Goal: Complete application form

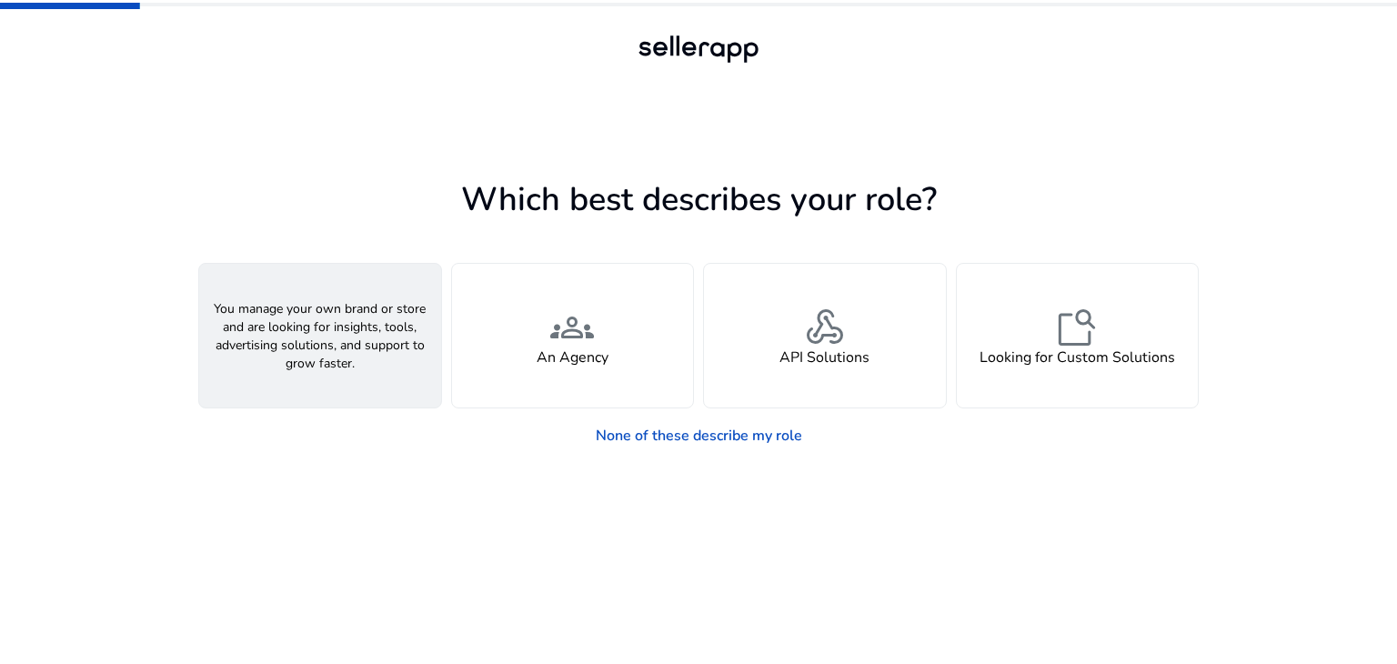
click at [343, 366] on h4 "A Seller" at bounding box center [320, 357] width 55 height 17
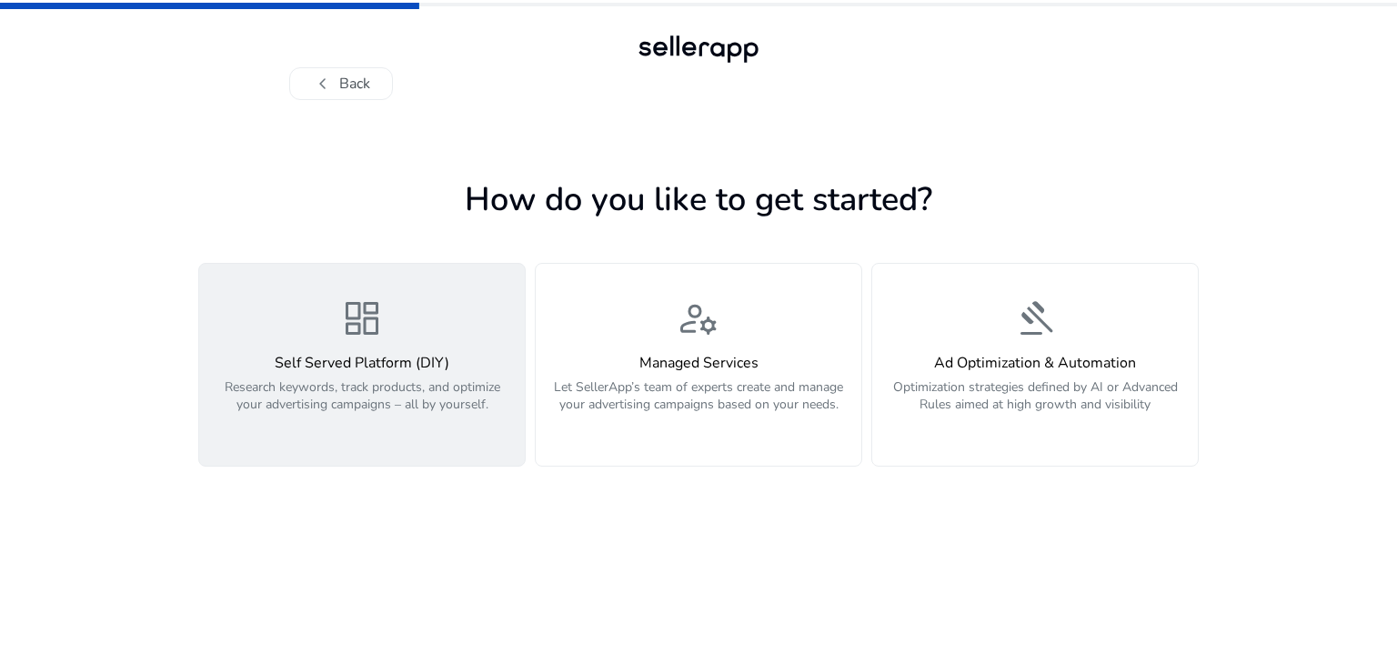
click at [393, 309] on div "dashboard Self Served Platform (DIY) Research keywords, track products, and opt…" at bounding box center [362, 364] width 304 height 136
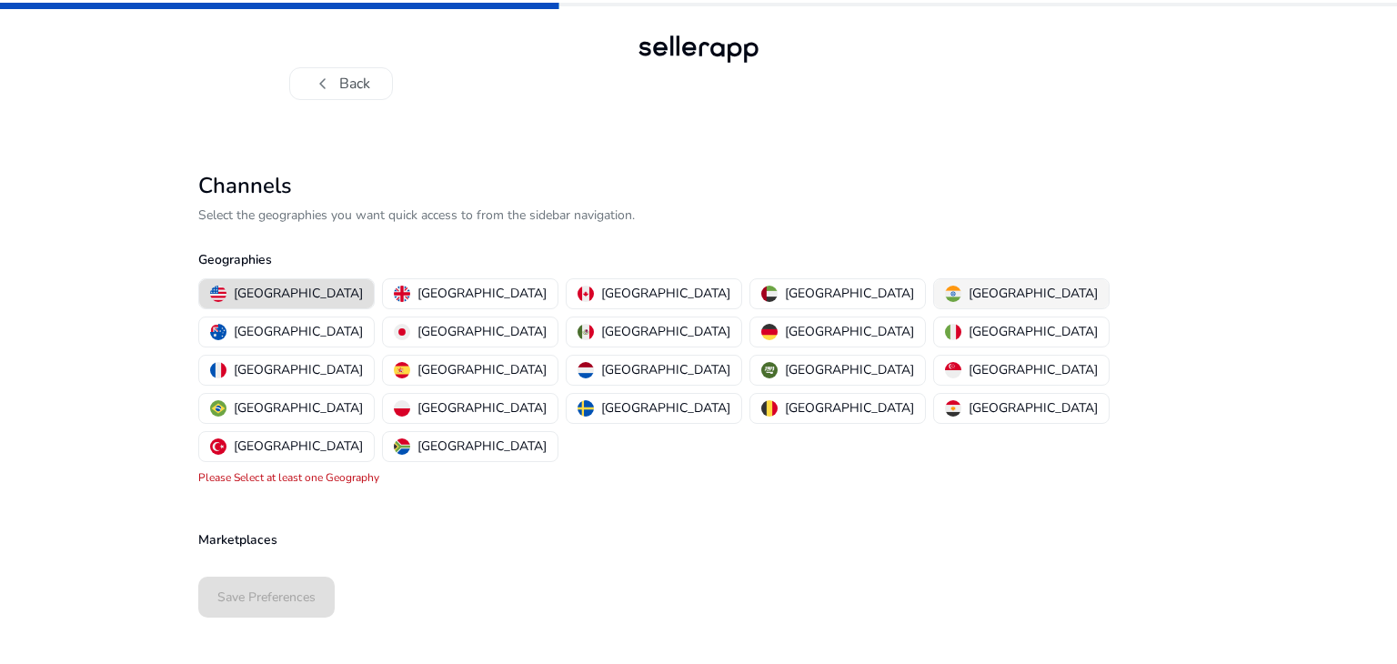
click at [968, 291] on p "[GEOGRAPHIC_DATA]" at bounding box center [1032, 293] width 129 height 19
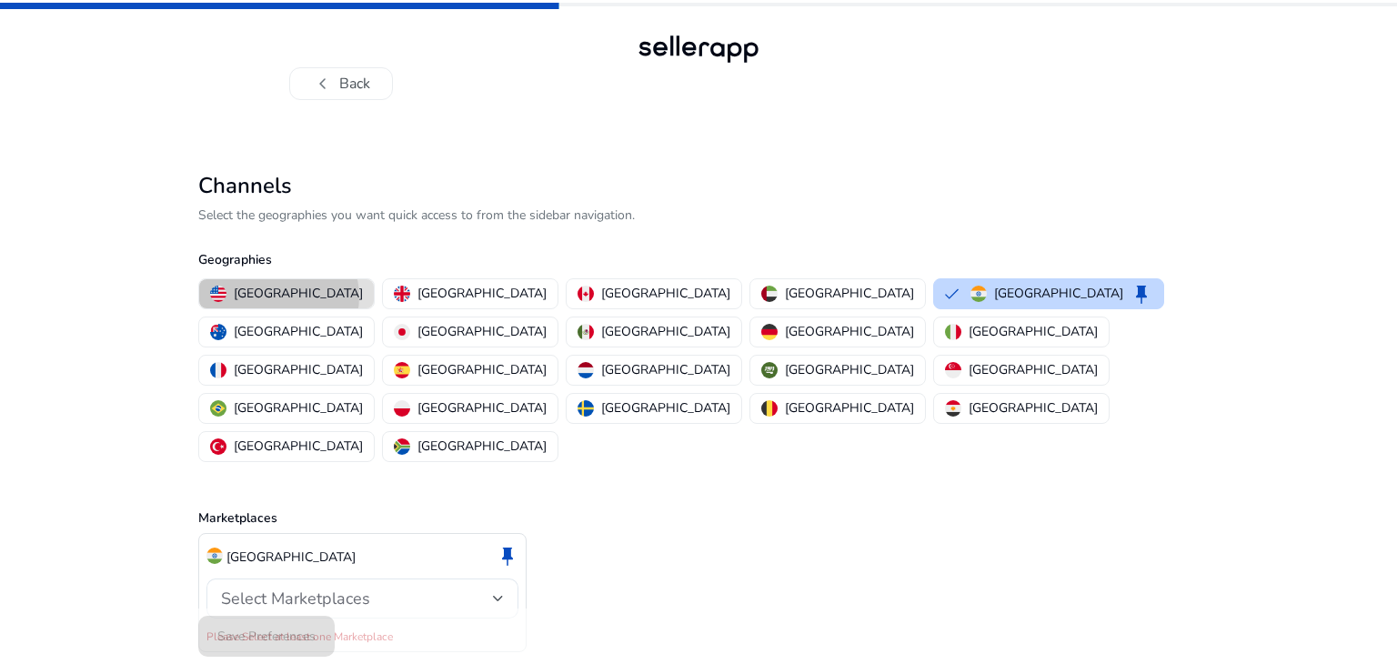
click at [278, 296] on p "[GEOGRAPHIC_DATA]" at bounding box center [298, 293] width 129 height 19
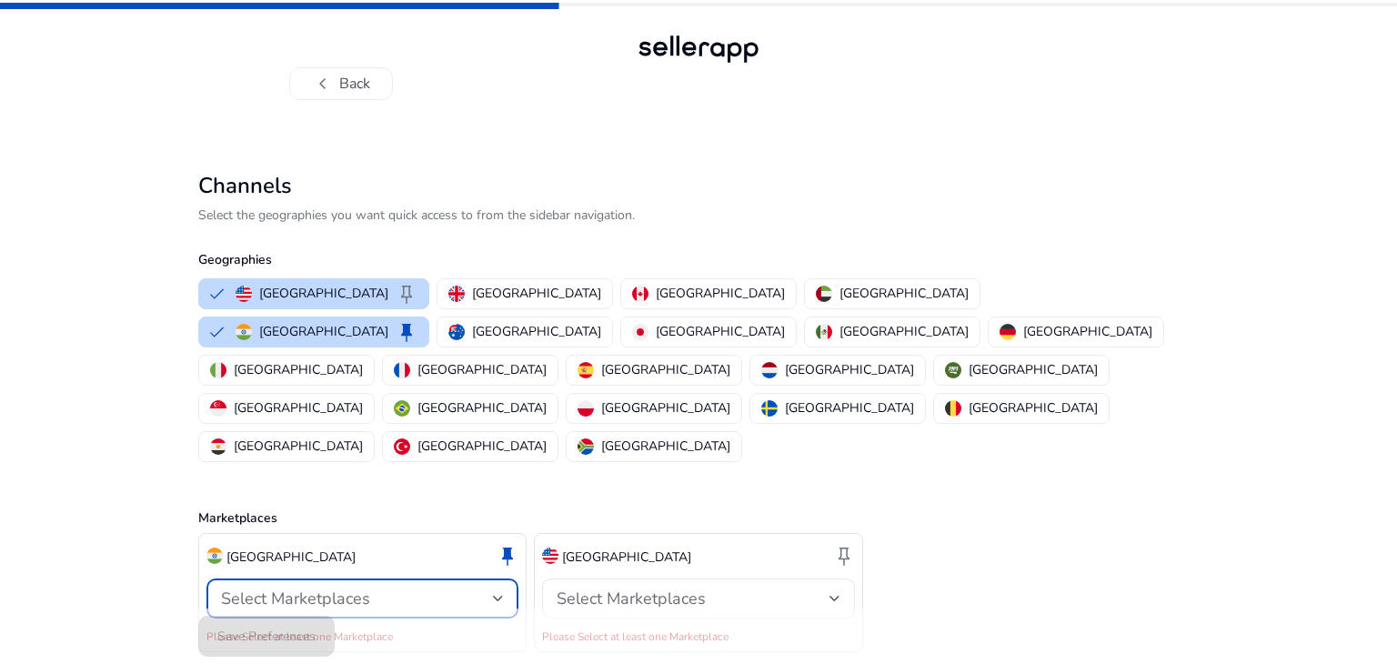
click at [473, 588] on div "Select Marketplaces" at bounding box center [357, 598] width 272 height 20
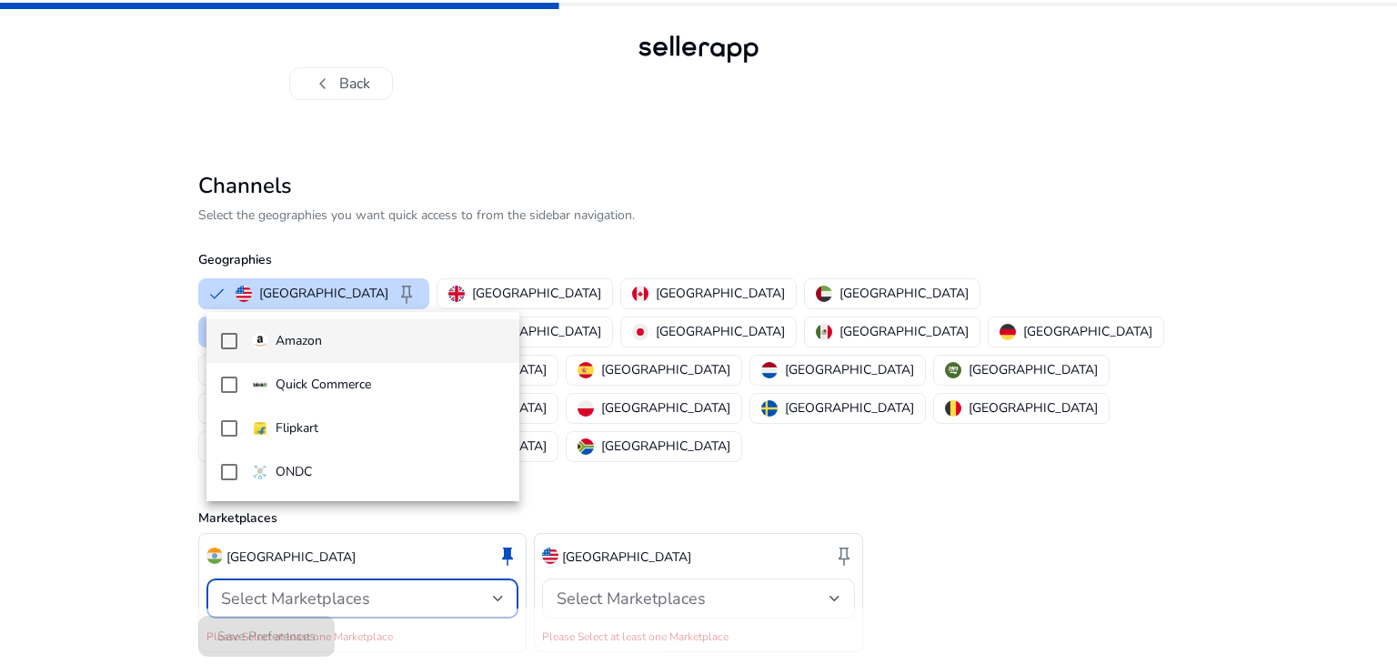
click at [456, 341] on span "Amazon" at bounding box center [378, 341] width 253 height 20
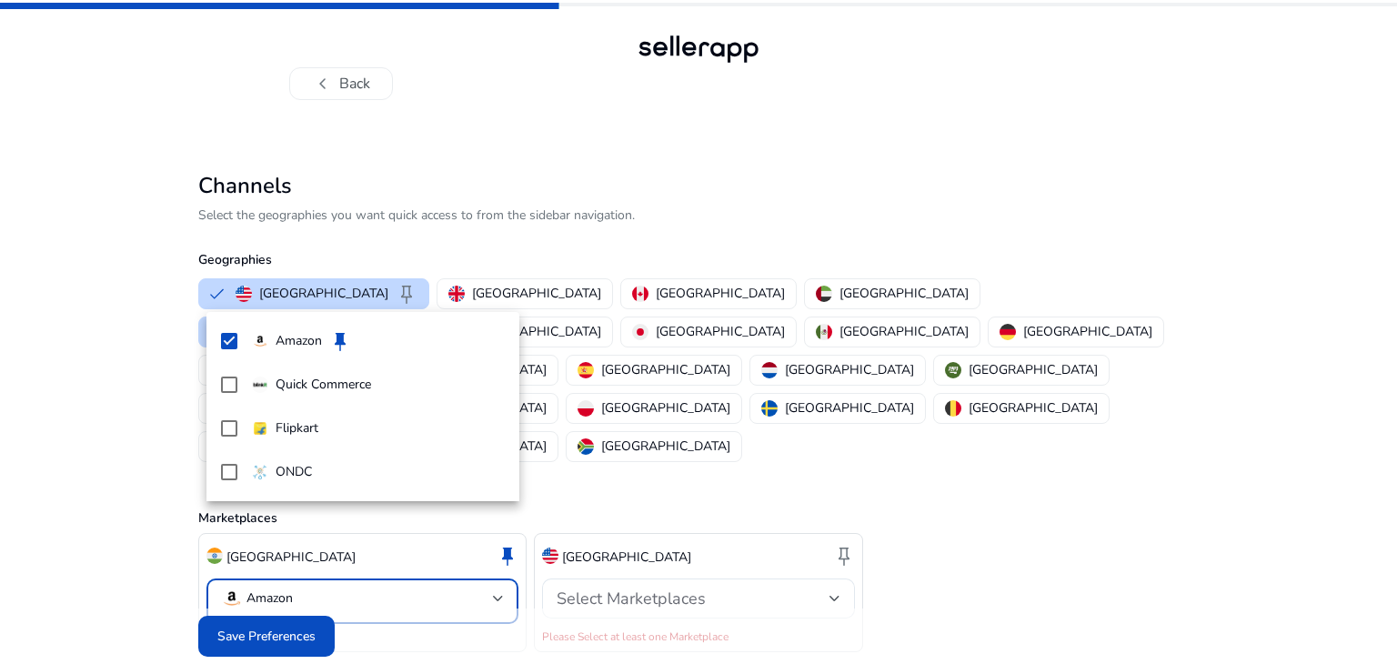
click at [793, 518] on div at bounding box center [698, 332] width 1397 height 664
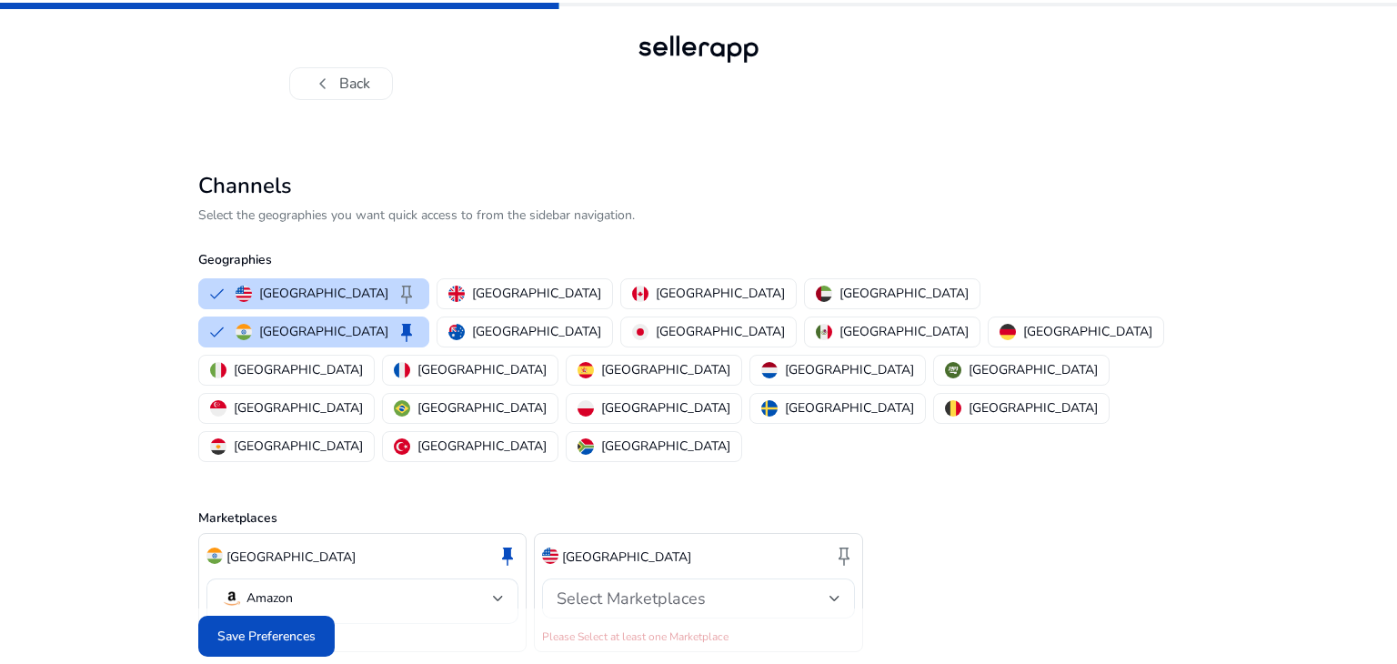
click at [830, 595] on div at bounding box center [834, 598] width 11 height 7
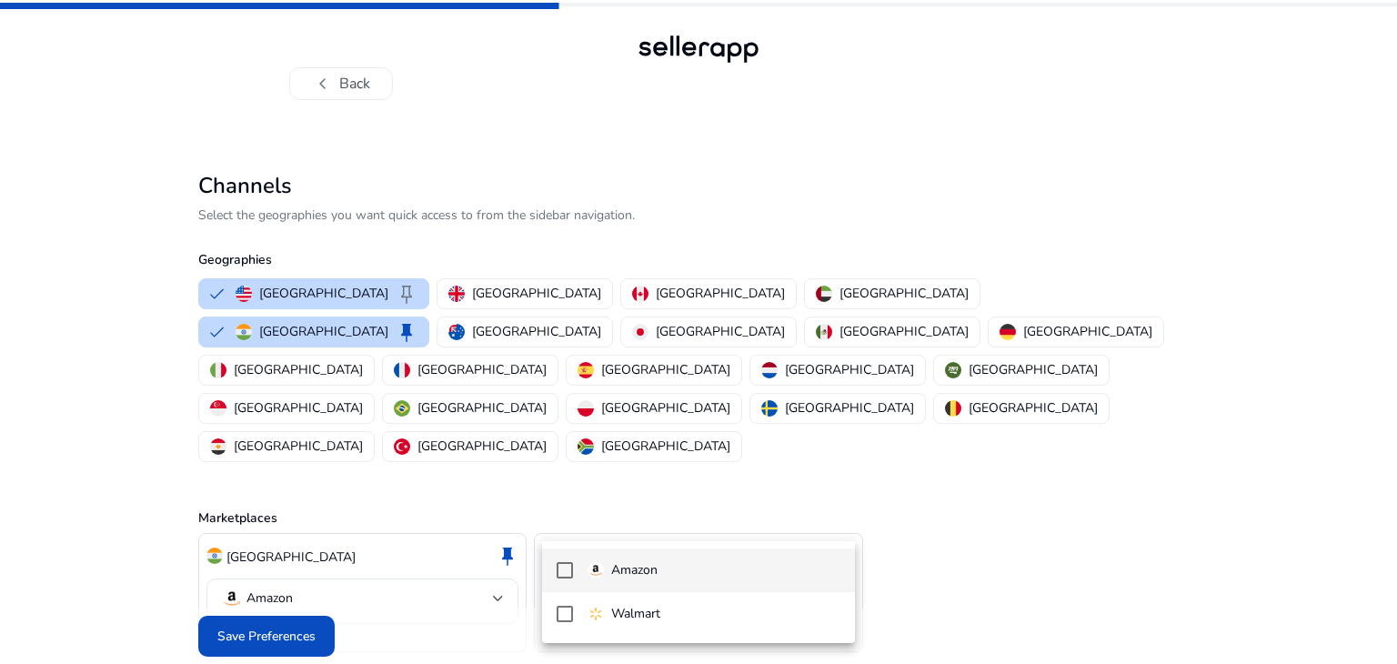
click at [745, 561] on span "Amazon" at bounding box center [713, 570] width 253 height 20
click at [490, 286] on div at bounding box center [698, 332] width 1397 height 664
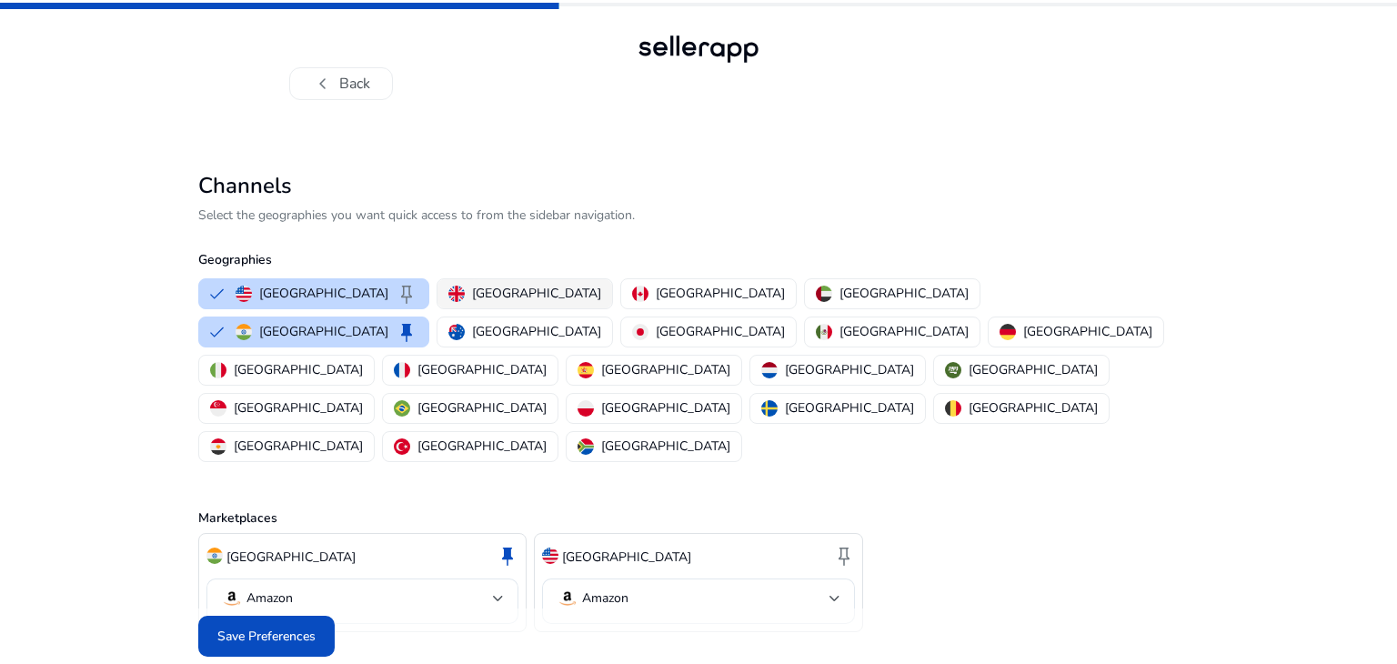
click at [506, 295] on p "[GEOGRAPHIC_DATA]" at bounding box center [536, 293] width 129 height 19
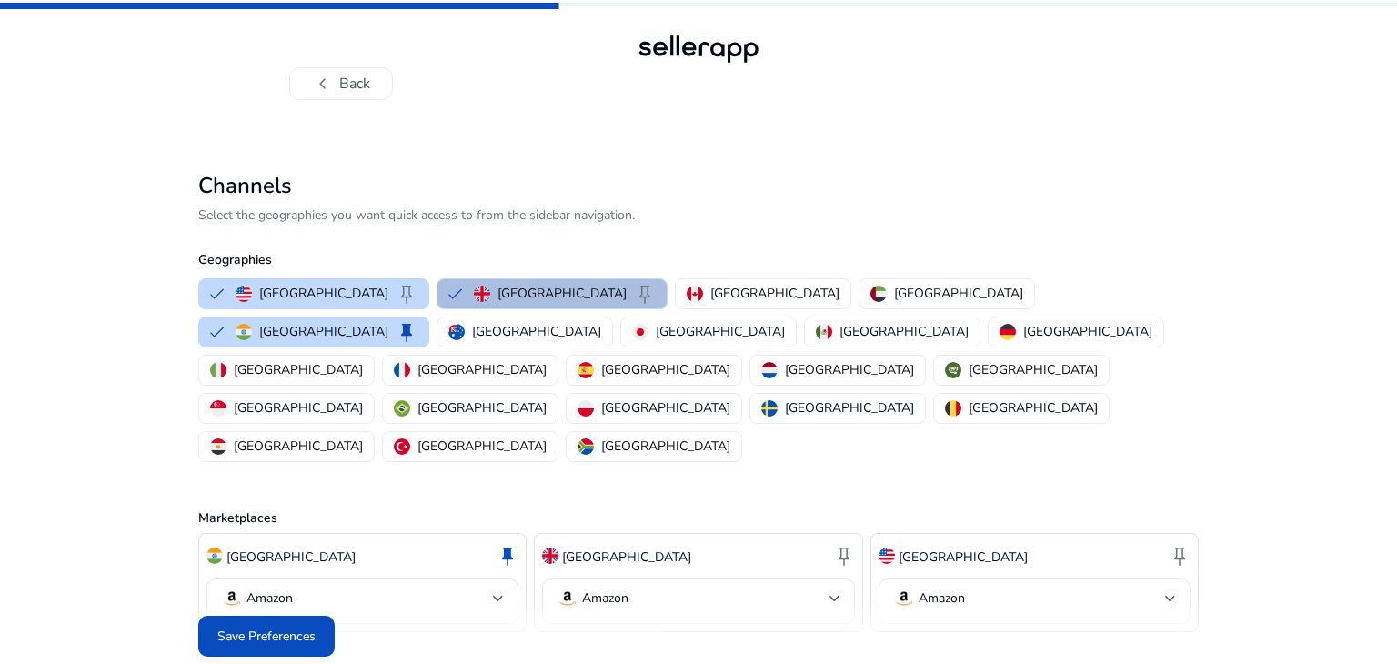
click at [1033, 587] on mat-select-trigger "Amazon" at bounding box center [1029, 598] width 272 height 22
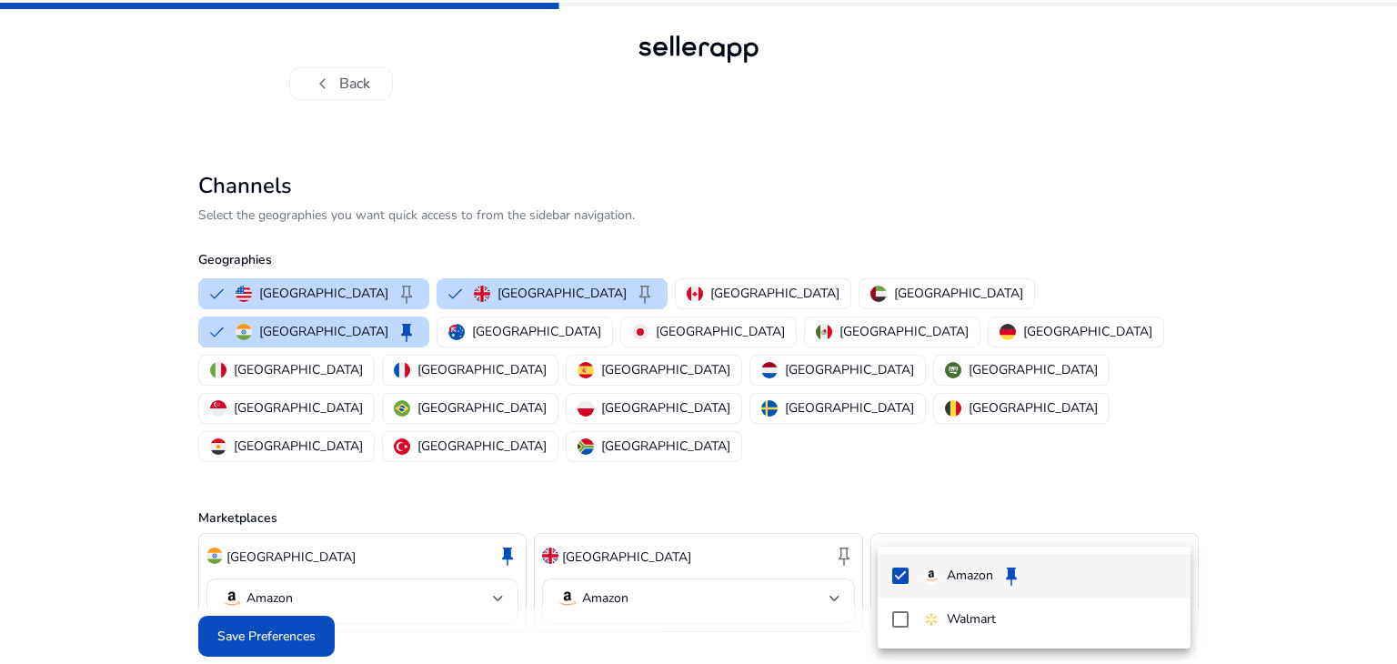
click at [975, 579] on p "Amazon" at bounding box center [970, 576] width 46 height 20
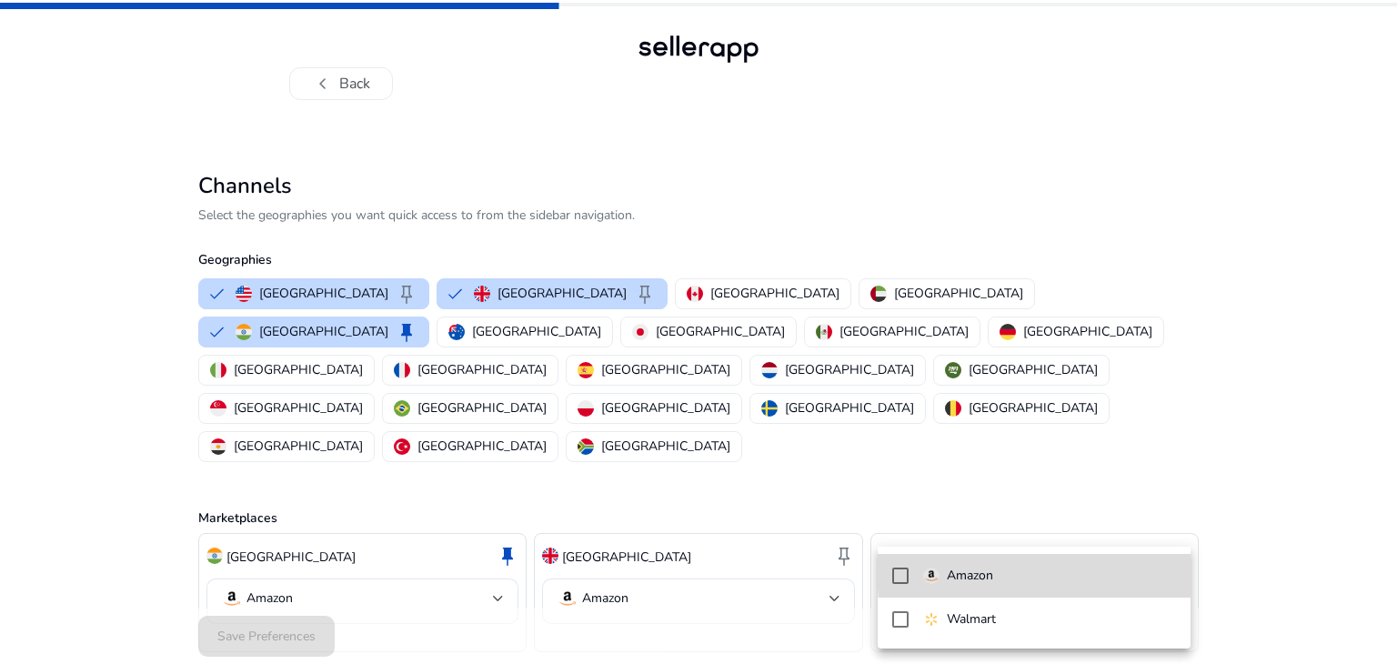
click at [1155, 567] on span "Amazon" at bounding box center [1049, 576] width 253 height 20
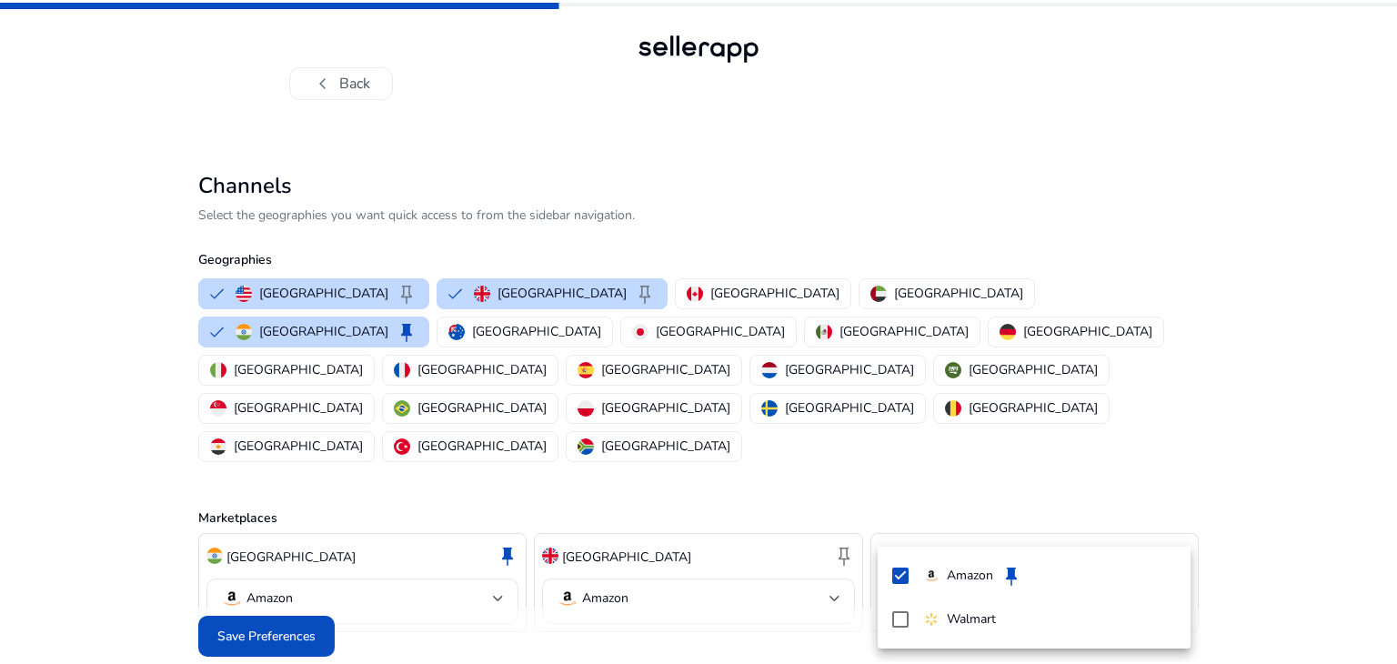
click at [288, 597] on div at bounding box center [698, 332] width 1397 height 664
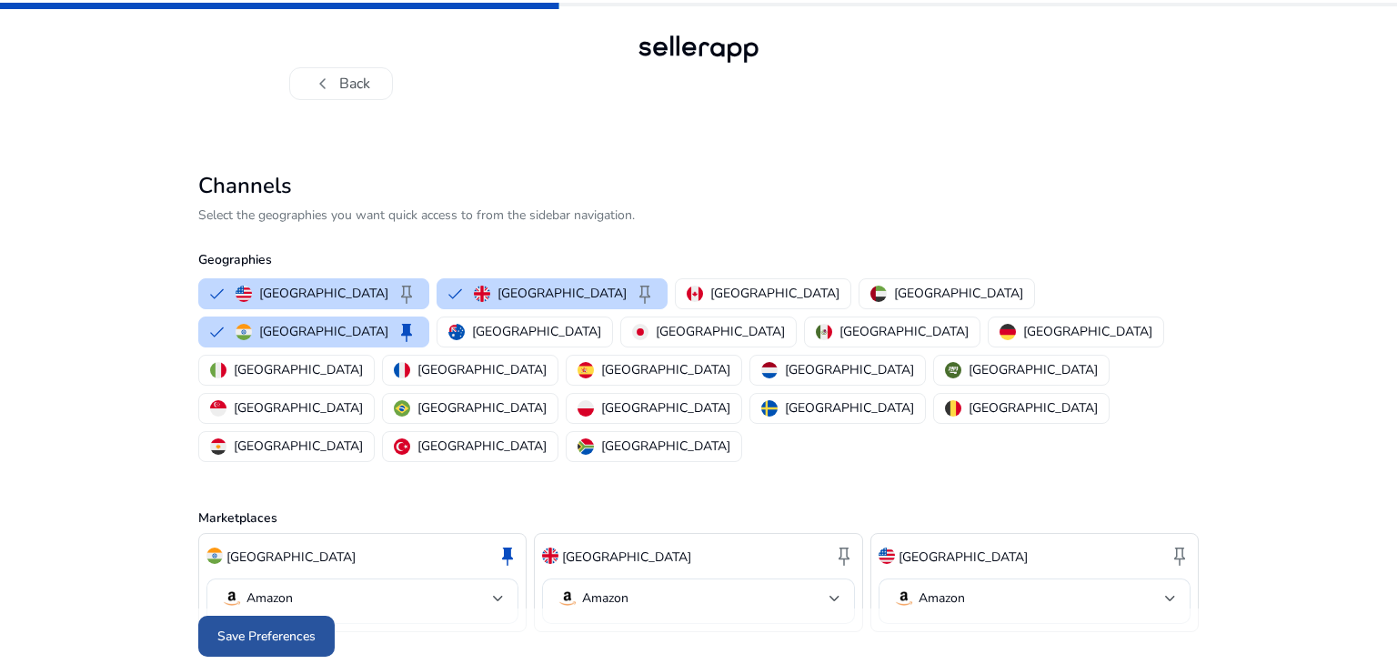
click at [306, 627] on span "Save Preferences" at bounding box center [266, 636] width 98 height 19
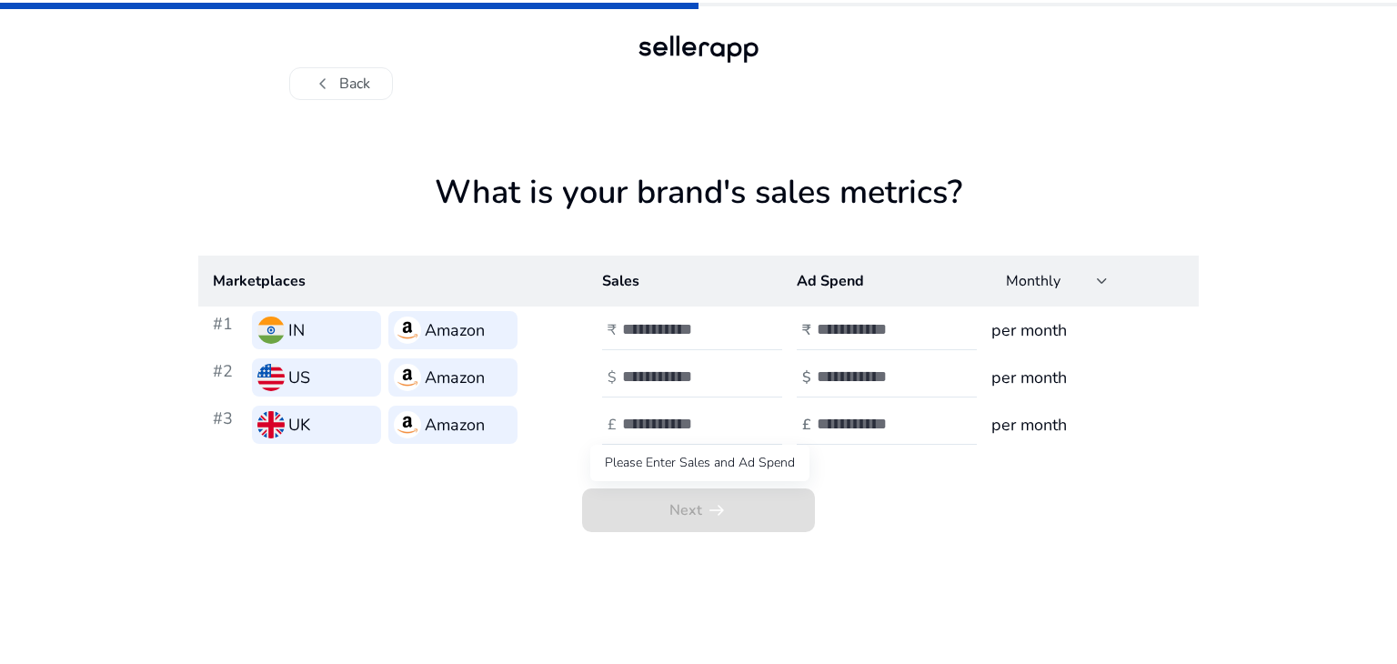
click at [757, 511] on span "Next arrow_right_alt" at bounding box center [698, 510] width 233 height 44
click at [666, 329] on input "number" at bounding box center [683, 329] width 123 height 20
type input "*****"
click at [885, 310] on div at bounding box center [899, 330] width 164 height 40
click at [885, 322] on input "number" at bounding box center [878, 329] width 123 height 20
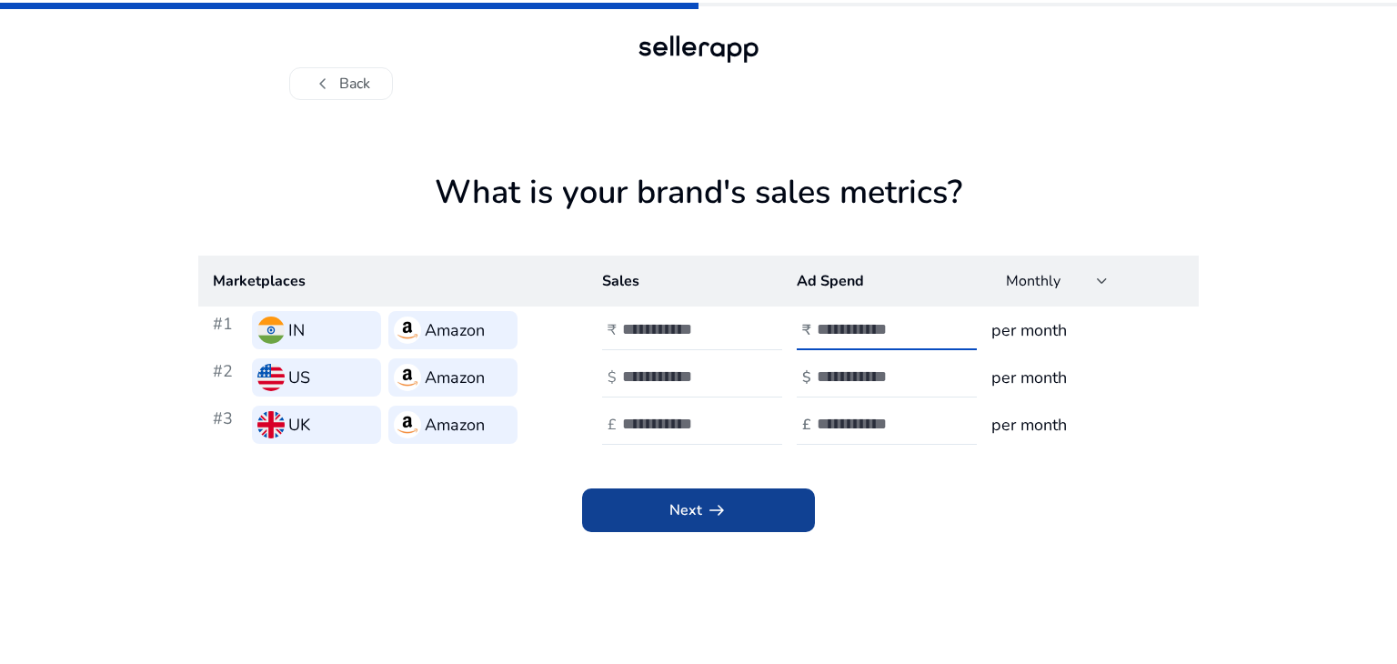
type input "**"
click at [760, 529] on span at bounding box center [698, 510] width 233 height 44
